Goal: Information Seeking & Learning: Check status

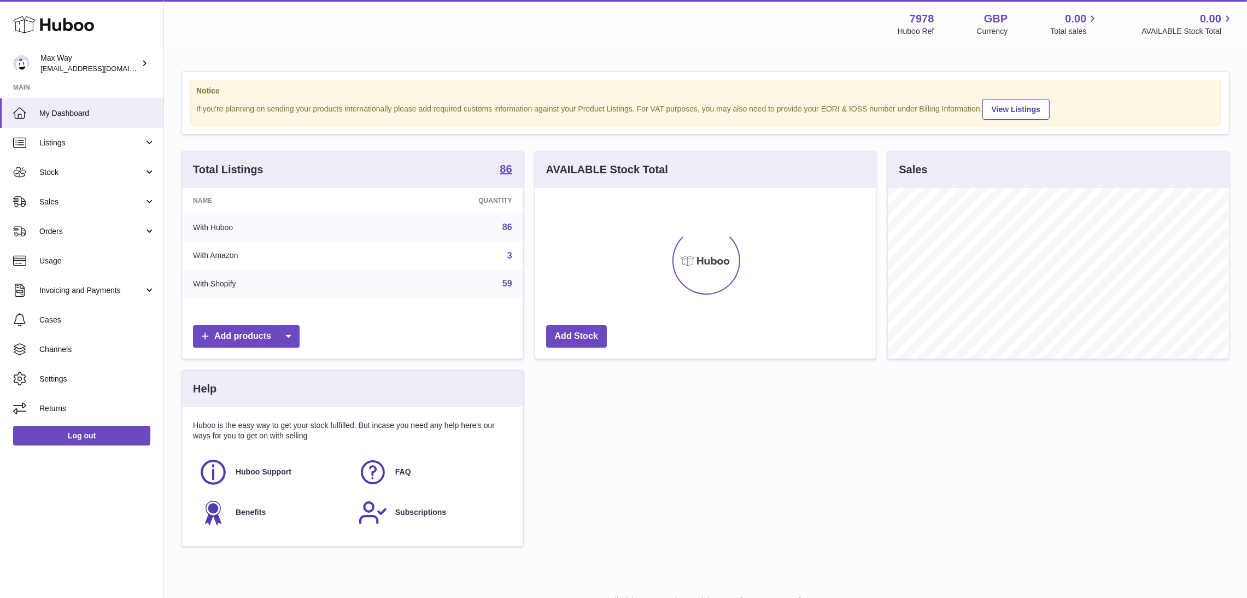
scroll to position [171, 341]
click at [83, 204] on span "Sales" at bounding box center [91, 202] width 104 height 10
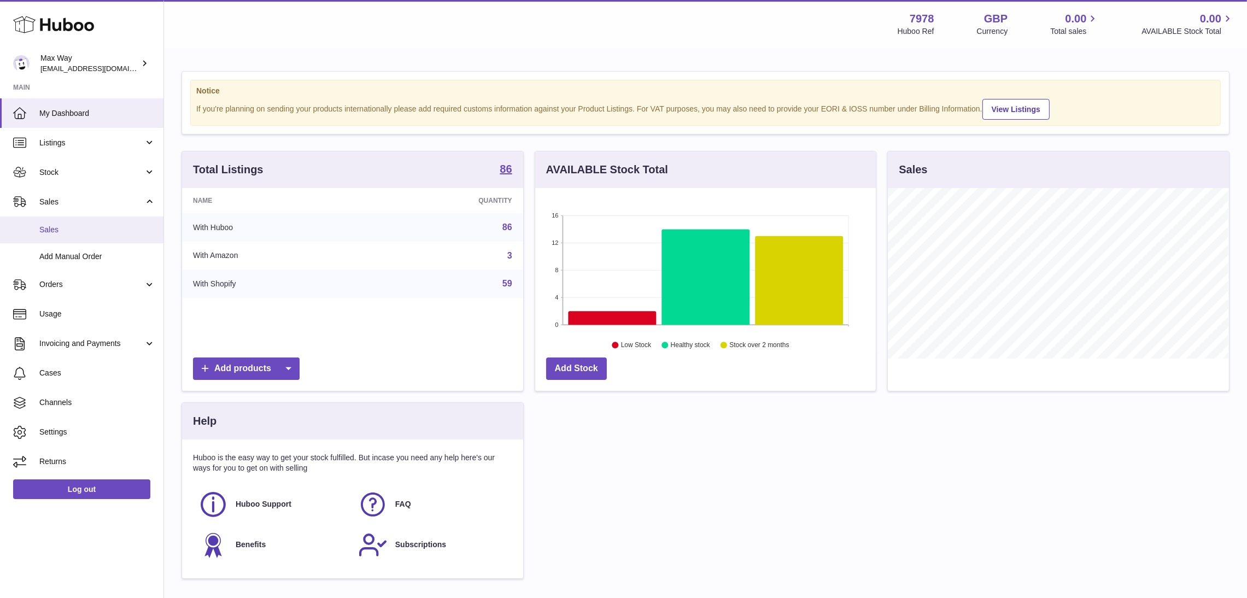
click at [86, 234] on span "Sales" at bounding box center [97, 230] width 116 height 10
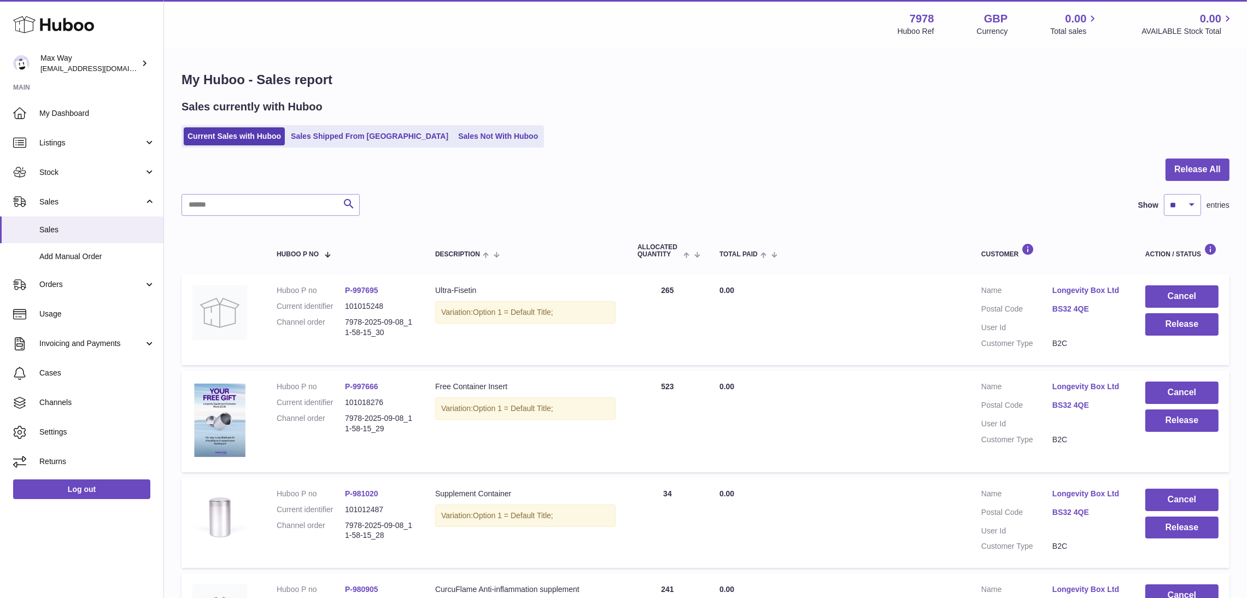
click at [454, 140] on link "Sales Not With Huboo" at bounding box center [497, 136] width 87 height 18
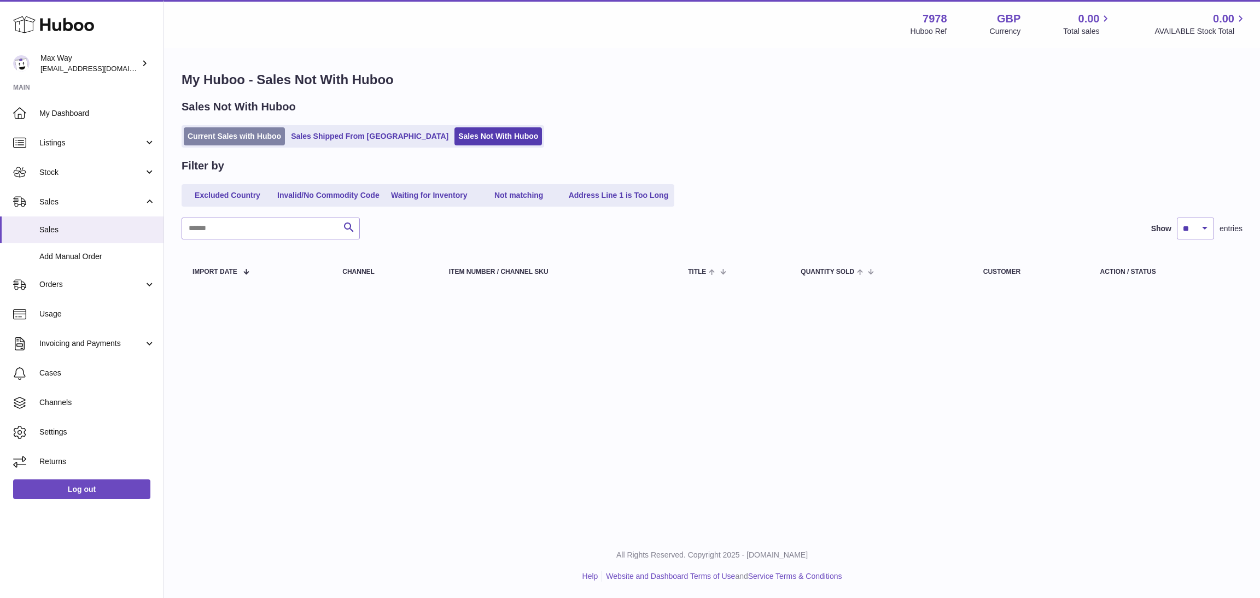
click at [201, 145] on ul "Current Sales with Huboo Sales Shipped From Huboo Sales Not With Huboo" at bounding box center [362, 136] width 362 height 22
click at [206, 137] on link "Current Sales with Huboo" at bounding box center [234, 136] width 101 height 18
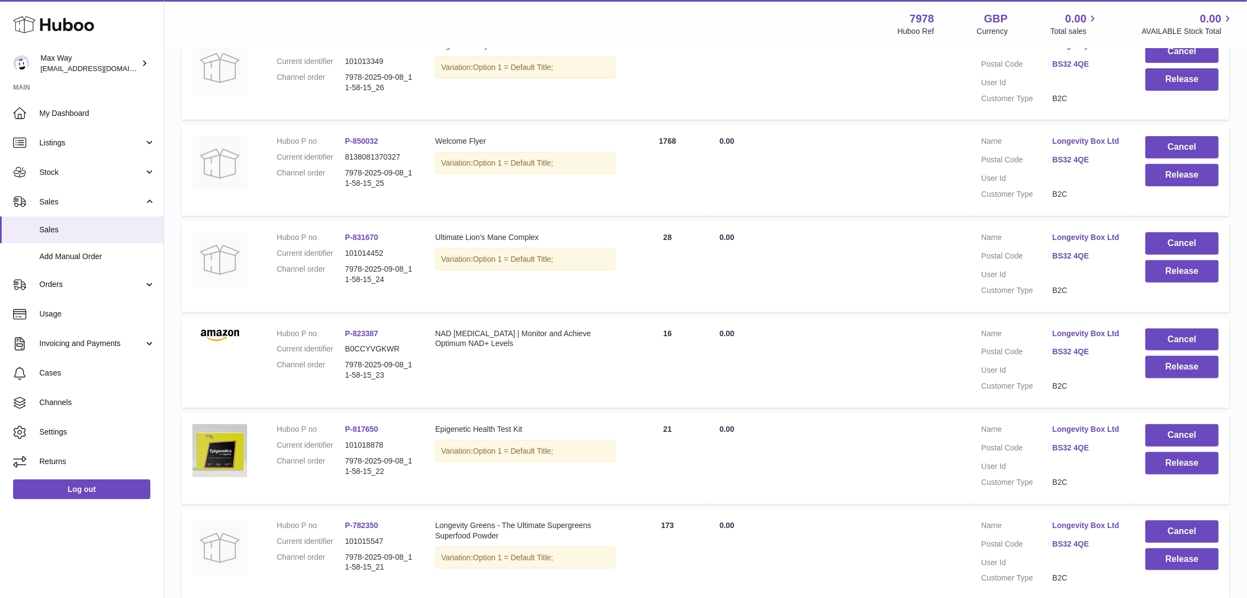
scroll to position [758, 0]
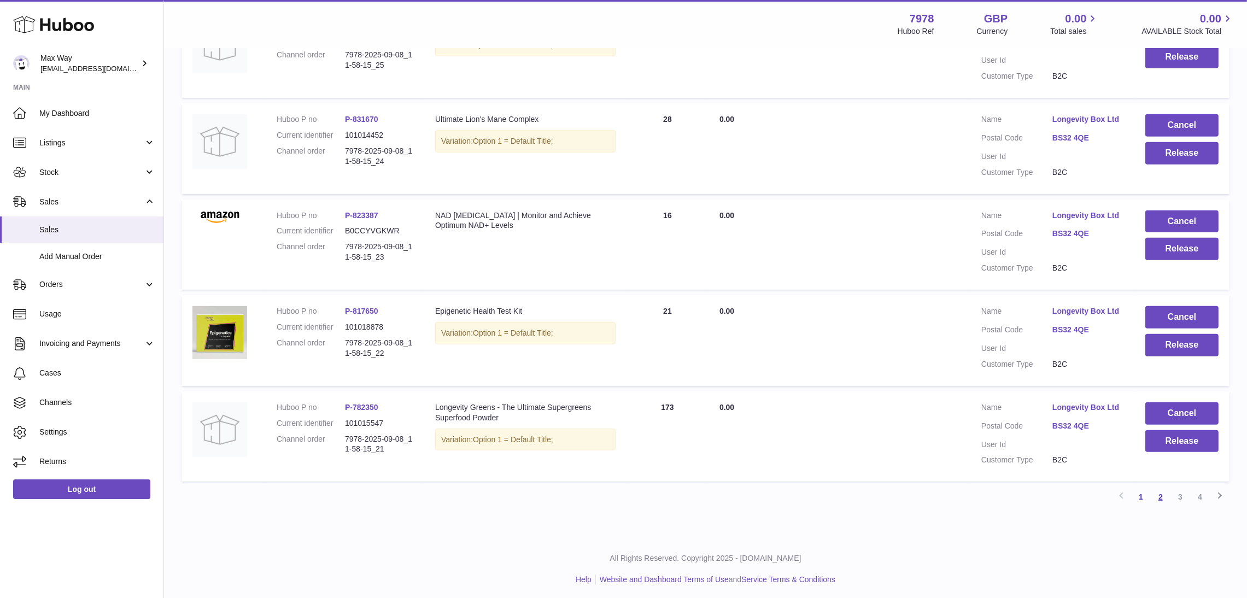
click at [1155, 498] on link "2" at bounding box center [1161, 497] width 20 height 20
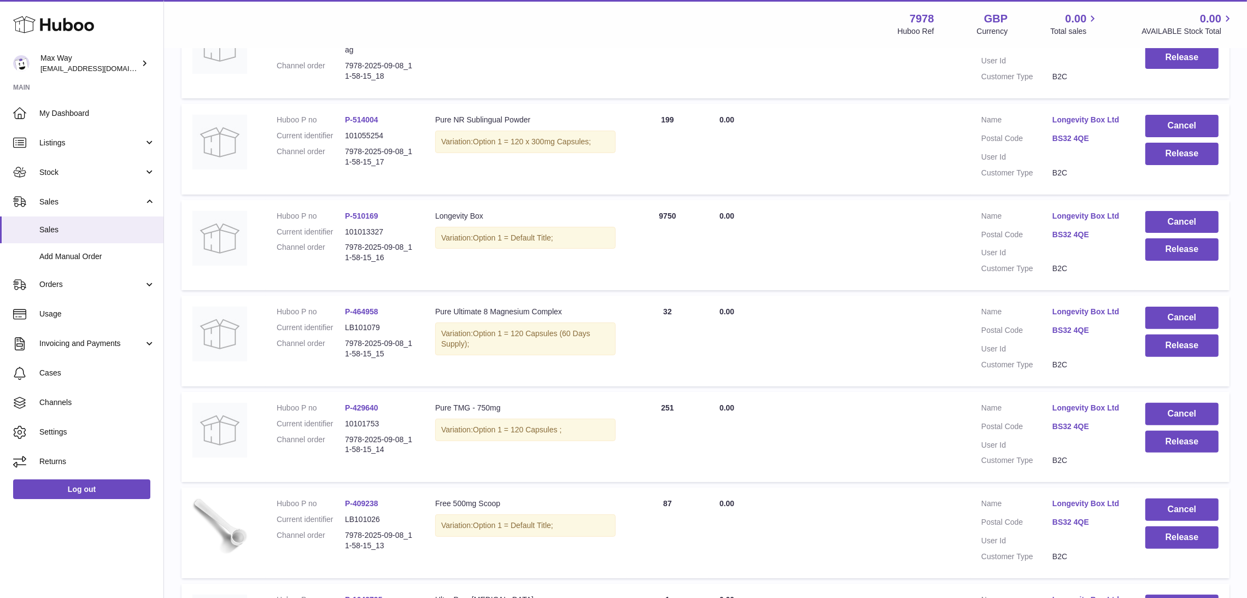
scroll to position [747, 0]
